Goal: Use online tool/utility: Utilize a website feature to perform a specific function

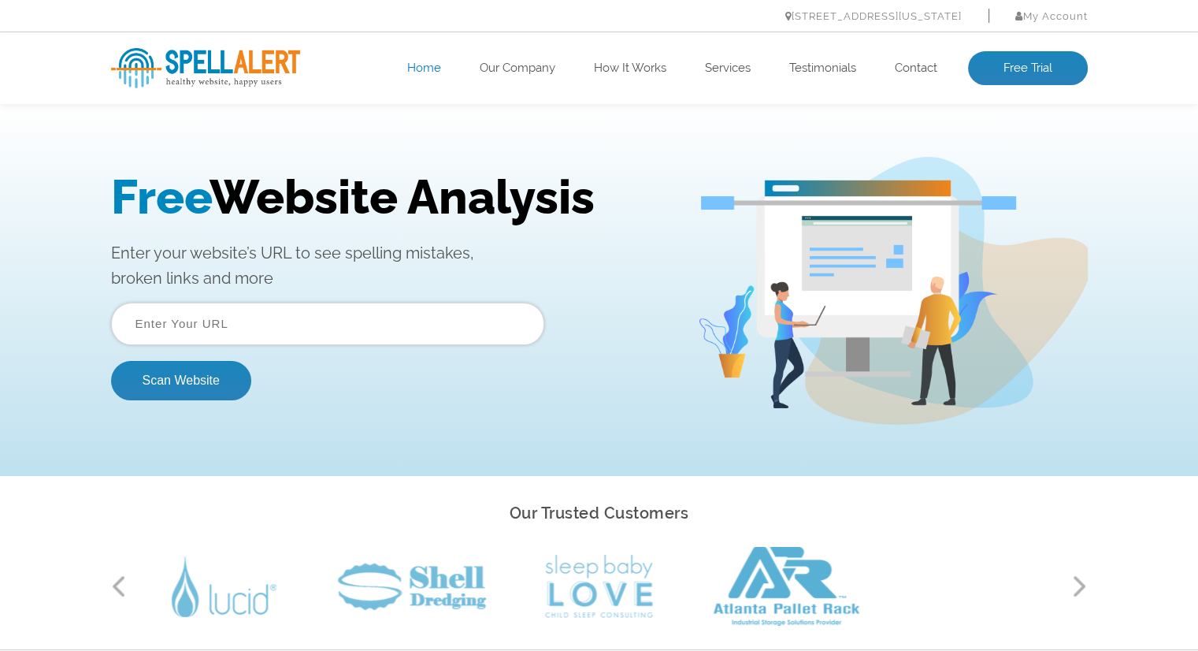
click at [330, 314] on input "text" at bounding box center [327, 323] width 433 height 43
paste input "[URL][DOMAIN_NAME]"
type input "[URL][DOMAIN_NAME]"
click at [180, 381] on button "Scan Website" at bounding box center [181, 380] width 140 height 39
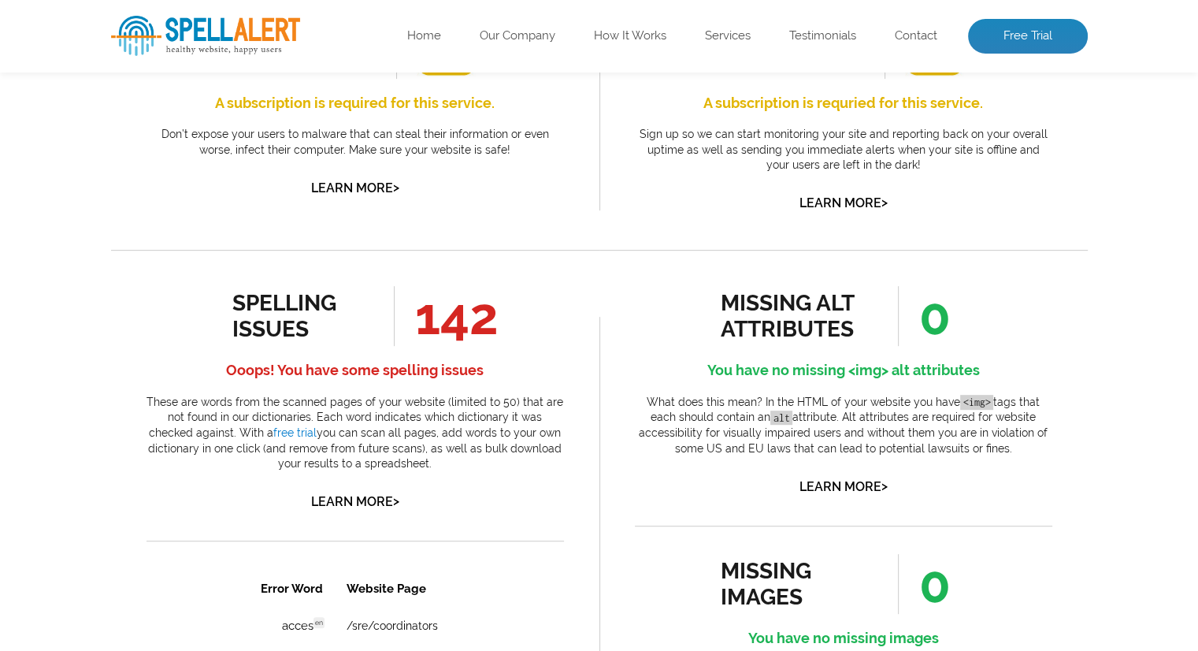
scroll to position [709, 0]
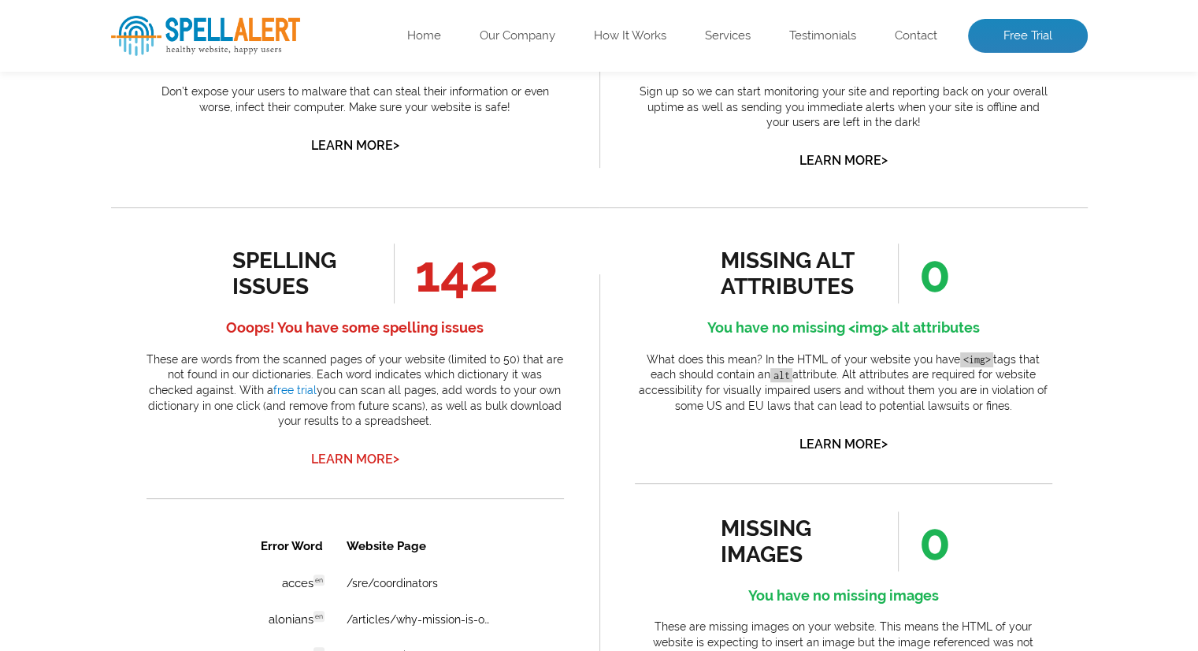
click at [369, 456] on link "Learn More >" at bounding box center [355, 458] width 88 height 15
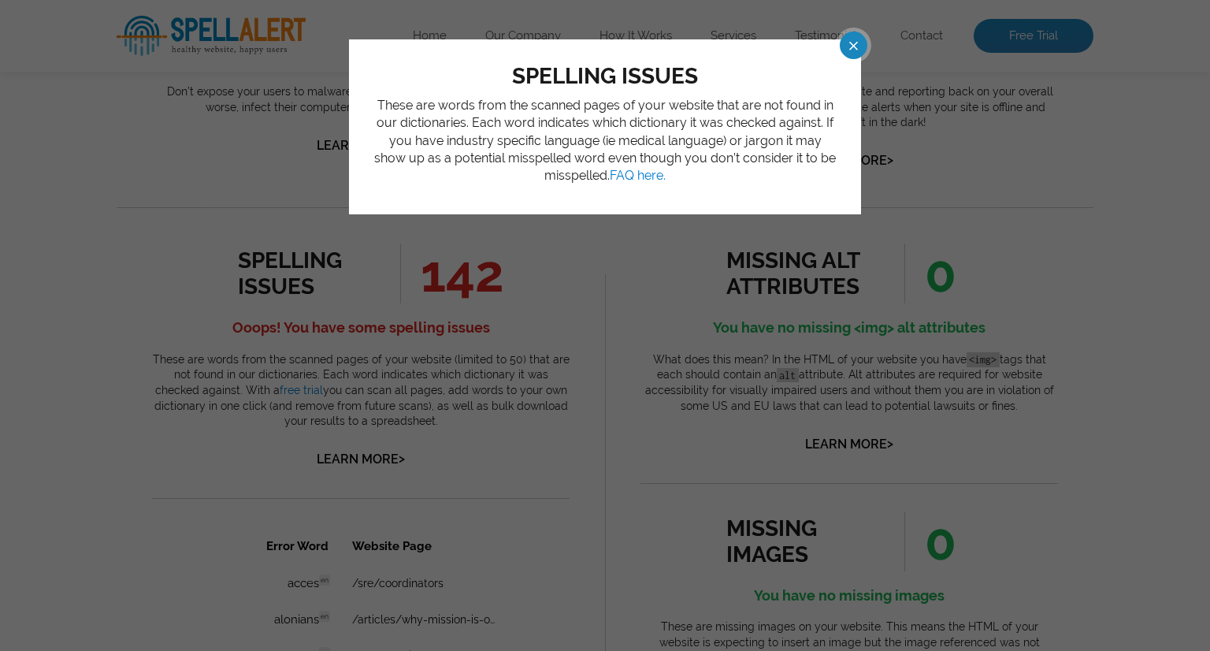
click at [844, 42] on span at bounding box center [840, 46] width 28 height 28
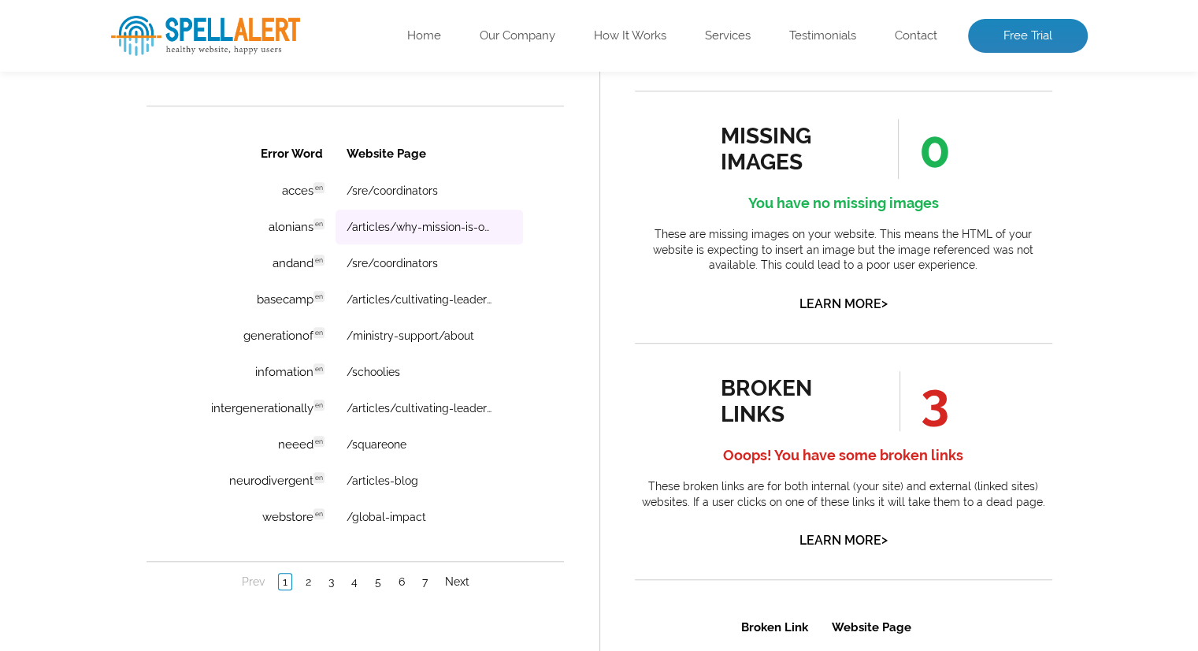
scroll to position [1103, 0]
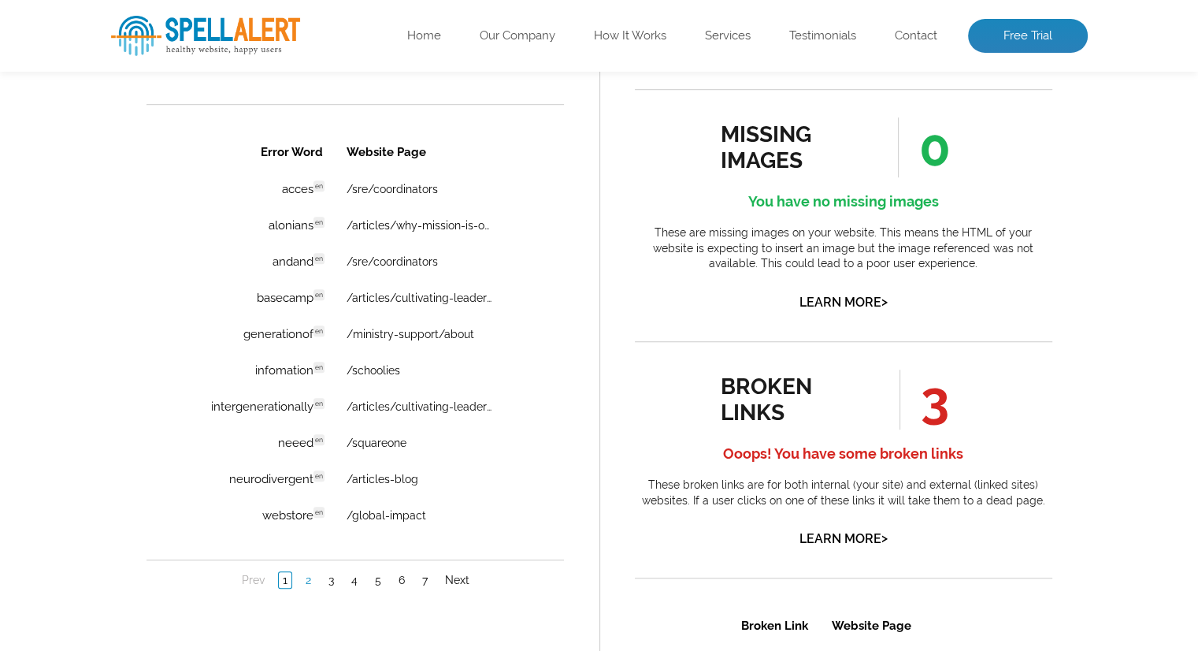
click at [306, 575] on link "2" at bounding box center [307, 580] width 13 height 16
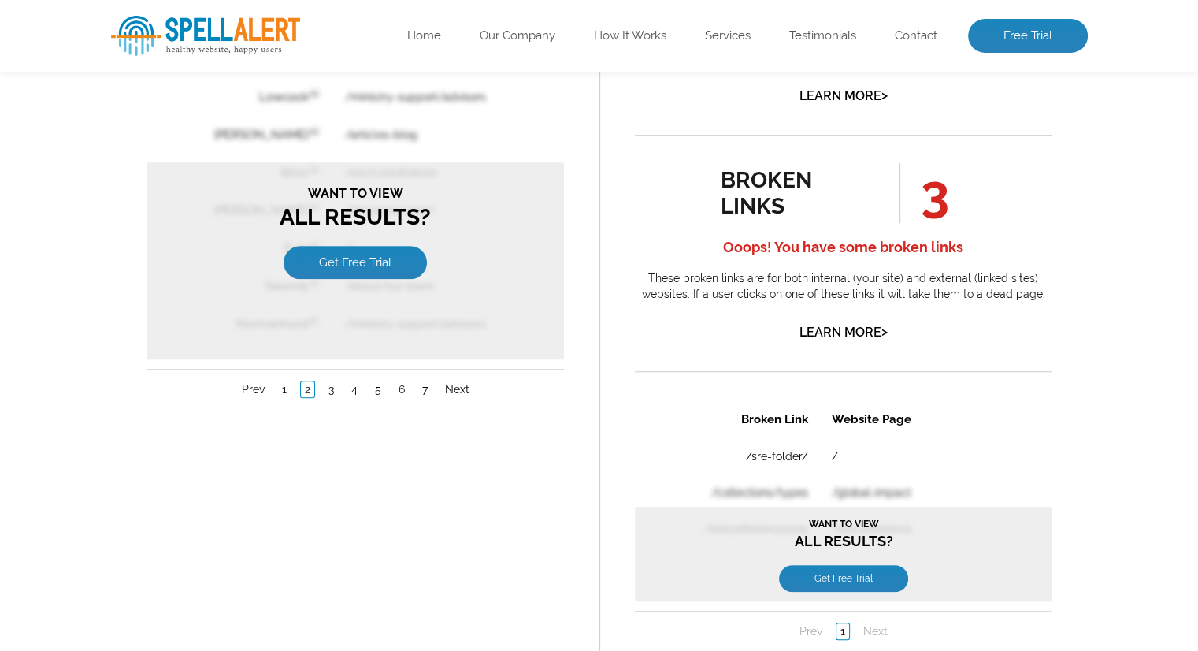
scroll to position [1339, 0]
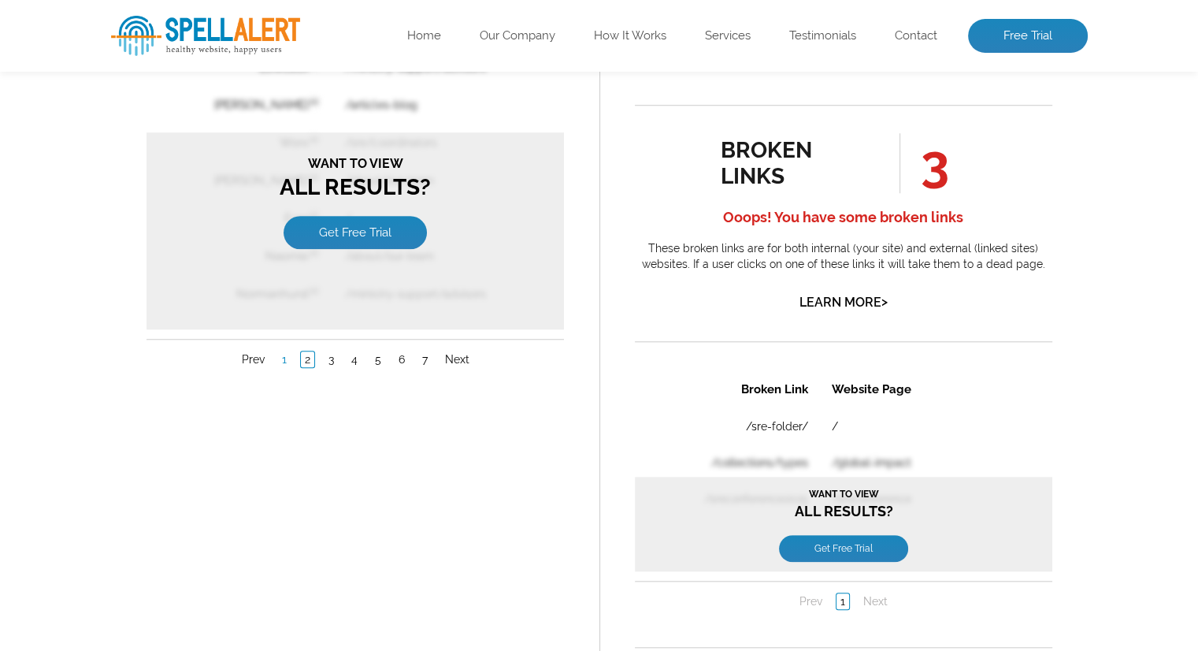
click at [280, 352] on link "1" at bounding box center [283, 360] width 13 height 16
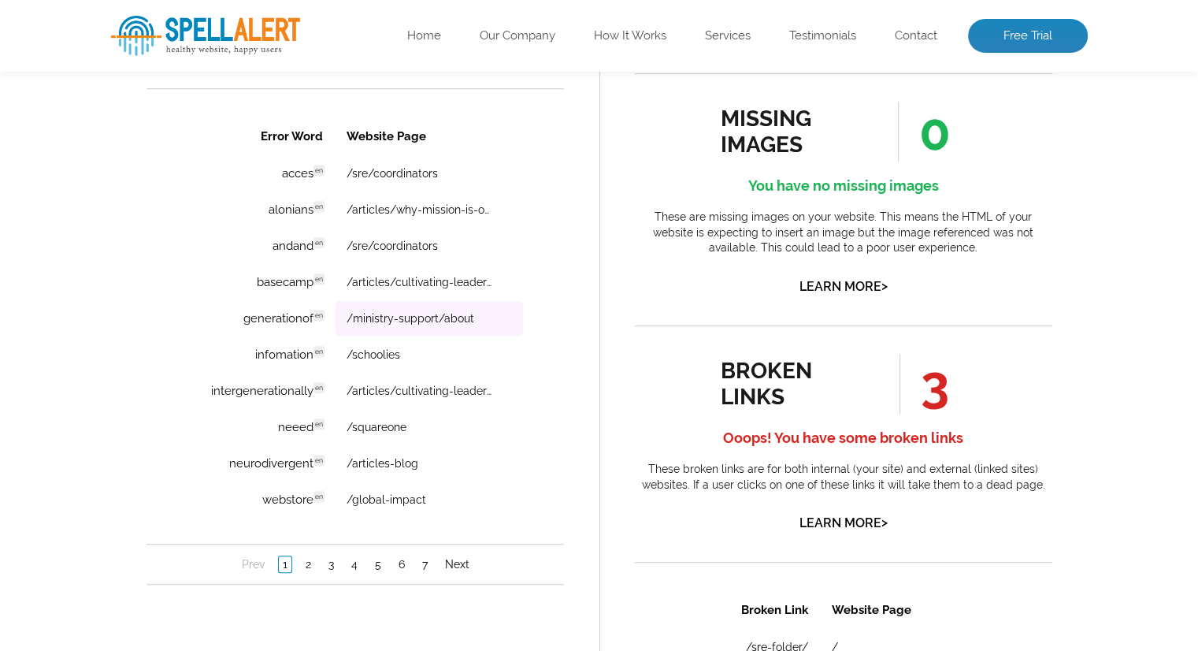
scroll to position [1103, 0]
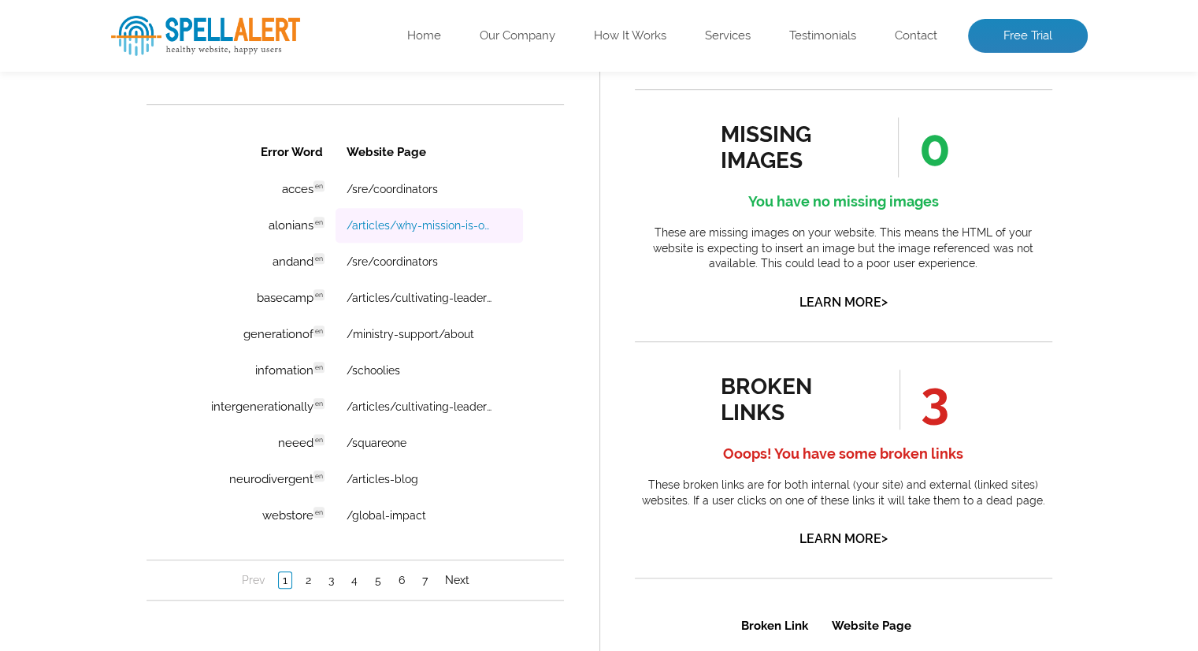
click at [461, 221] on link "/articles/why-mission-is-only-half-the-answer" at bounding box center [419, 225] width 146 height 13
